Goal: Information Seeking & Learning: Compare options

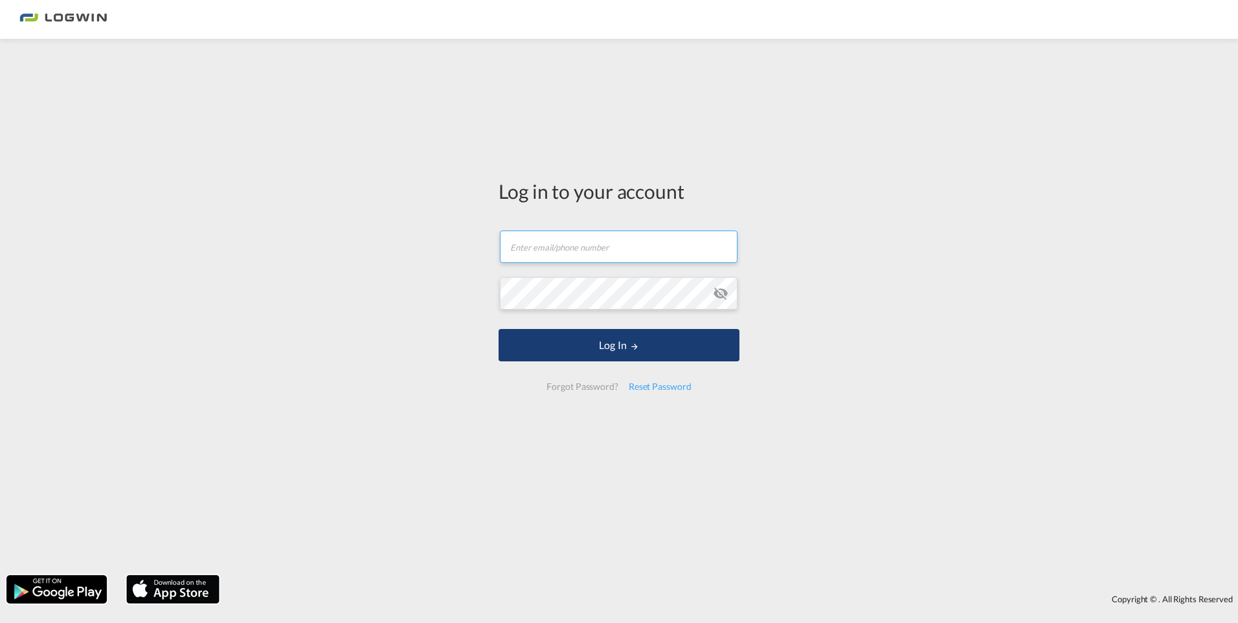
type input "[PERSON_NAME][EMAIL_ADDRESS][DOMAIN_NAME]"
click at [582, 342] on button "Log In" at bounding box center [619, 345] width 241 height 32
